Goal: Task Accomplishment & Management: Use online tool/utility

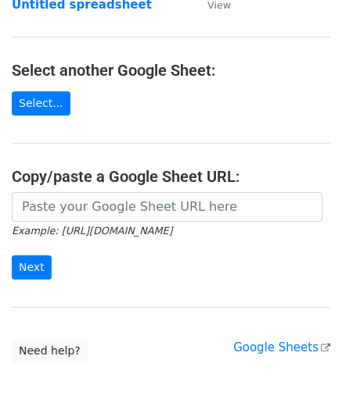
scroll to position [156, 0]
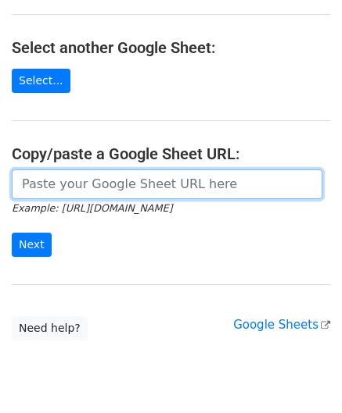
click at [77, 181] on input "url" at bounding box center [167, 185] width 310 height 30
paste input "[URL][DOMAIN_NAME]"
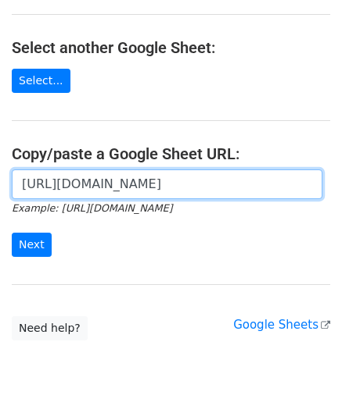
scroll to position [0, 332]
type input "[URL][DOMAIN_NAME]"
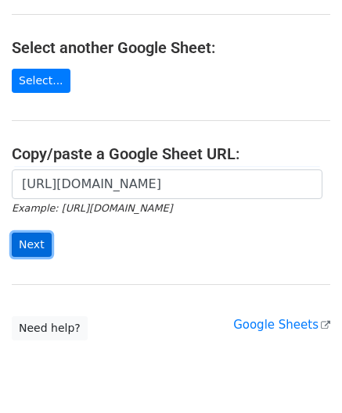
click at [36, 245] on input "Next" at bounding box center [32, 245] width 40 height 24
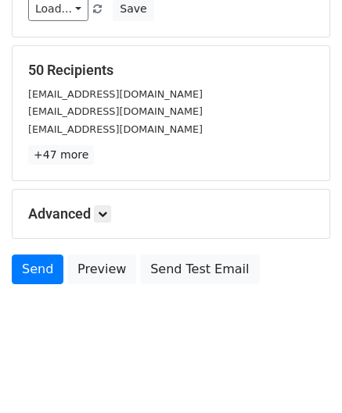
scroll to position [191, 0]
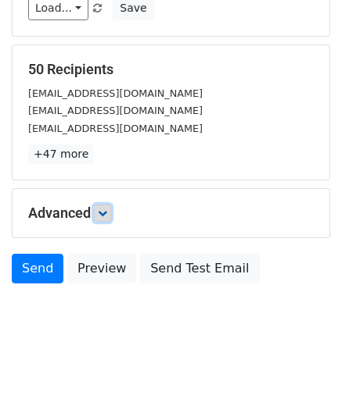
click at [111, 213] on link at bounding box center [102, 213] width 17 height 17
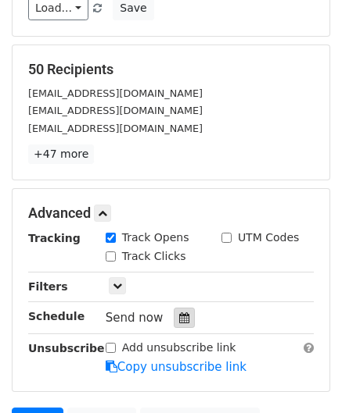
click at [179, 315] on icon at bounding box center [184, 318] width 10 height 11
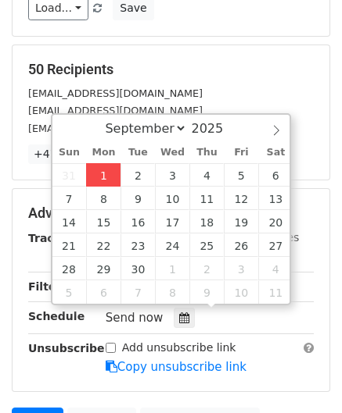
type input "2025-09-01 12:00"
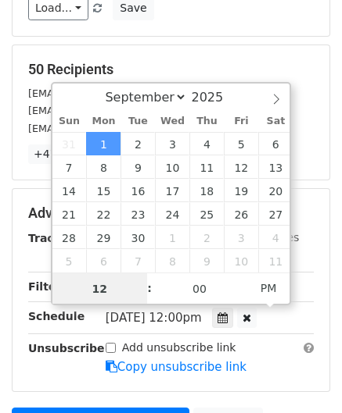
paste input "Hour"
type input "2"
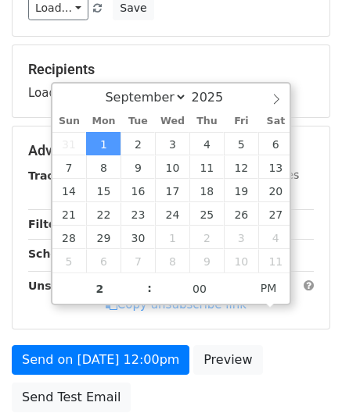
type input "2025-09-01 14:00"
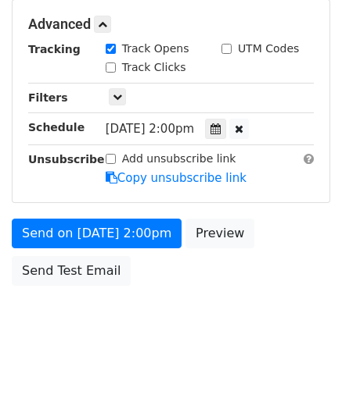
scroll to position [380, 0]
